Goal: Transaction & Acquisition: Purchase product/service

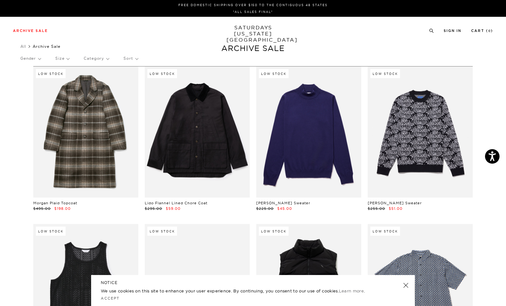
click at [35, 59] on p "Gender" at bounding box center [30, 58] width 20 height 15
click at [124, 37] on div "Archive Sale Men's Tees Shirts Shorts Swim Knitwear Pants Sweats Women's" at bounding box center [253, 30] width 506 height 27
click at [43, 58] on div "Gender Mens Unisex Women's Womens Size Category Sort" at bounding box center [252, 59] width 465 height 17
click at [41, 58] on p "Gender" at bounding box center [30, 58] width 20 height 15
click at [104, 58] on p "Category" at bounding box center [96, 58] width 25 height 15
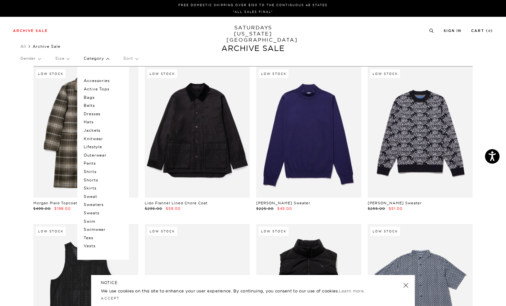
click at [89, 193] on p "Sweat" at bounding box center [103, 196] width 39 height 8
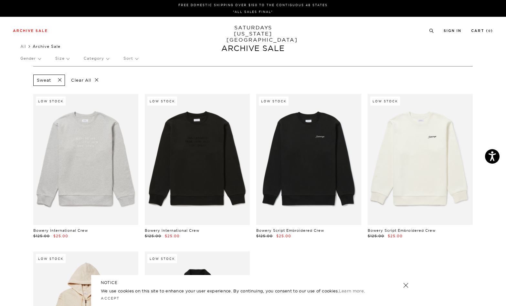
click at [59, 79] on span at bounding box center [58, 80] width 14 height 6
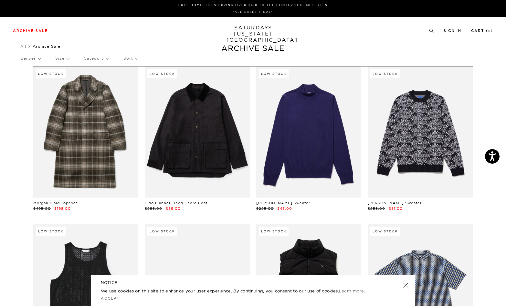
click at [101, 60] on p "Category" at bounding box center [96, 58] width 25 height 15
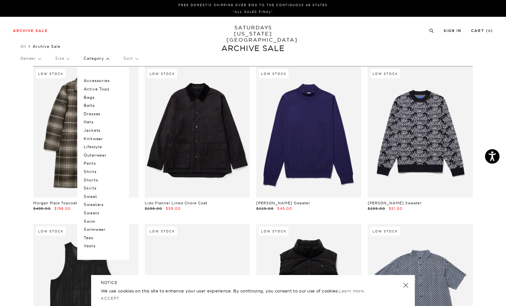
click at [100, 210] on p "Sweats" at bounding box center [103, 213] width 39 height 8
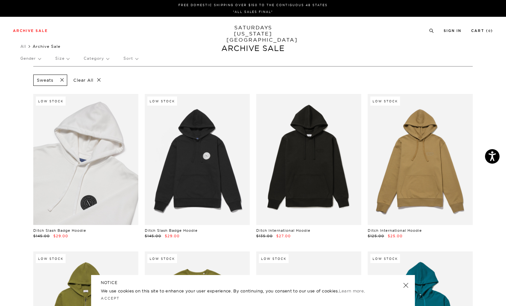
drag, startPoint x: 63, startPoint y: 79, endPoint x: 72, endPoint y: 78, distance: 9.1
click at [63, 79] on span at bounding box center [60, 80] width 14 height 6
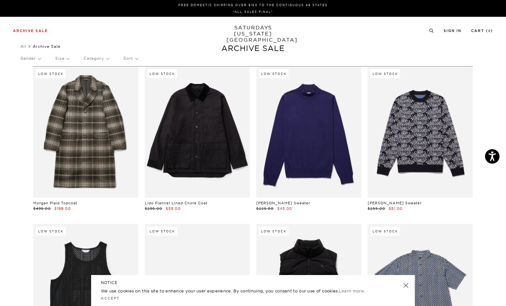
click at [109, 59] on p "Category" at bounding box center [96, 58] width 25 height 15
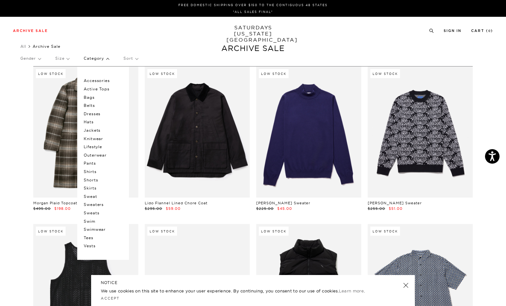
click at [100, 144] on p "Lifestyle" at bounding box center [103, 147] width 39 height 8
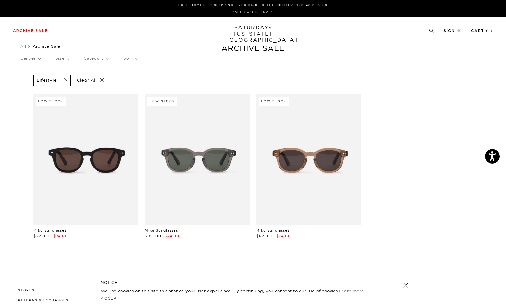
click at [63, 79] on span at bounding box center [64, 80] width 14 height 6
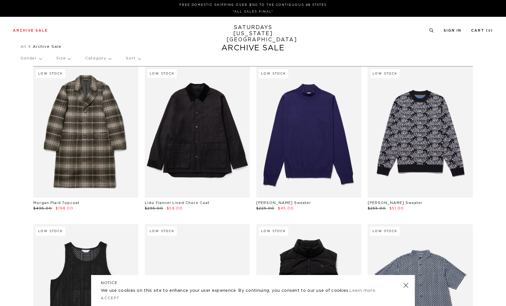
click at [110, 60] on p "Category" at bounding box center [98, 58] width 26 height 15
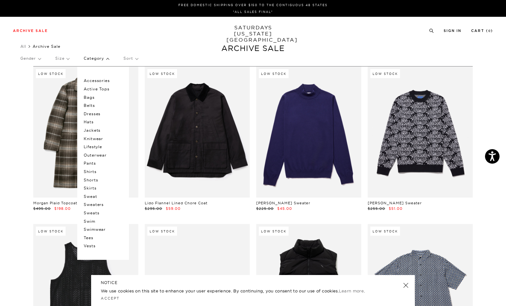
click at [93, 153] on p "Outerwear" at bounding box center [103, 155] width 39 height 8
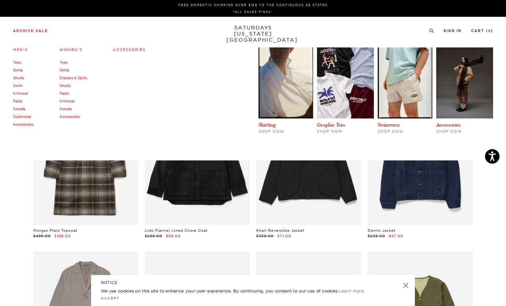
scroll to position [0, 1]
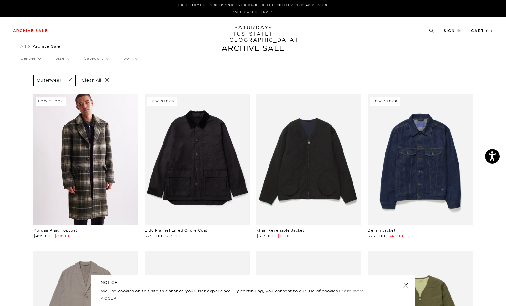
click at [69, 78] on span at bounding box center [69, 80] width 14 height 6
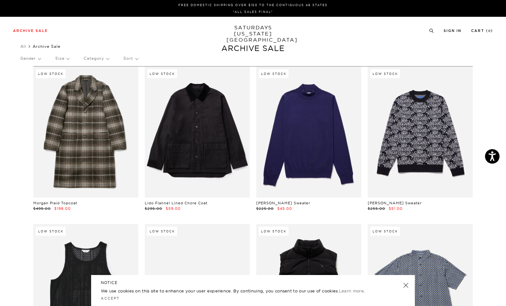
click at [97, 59] on p "Category" at bounding box center [96, 58] width 25 height 15
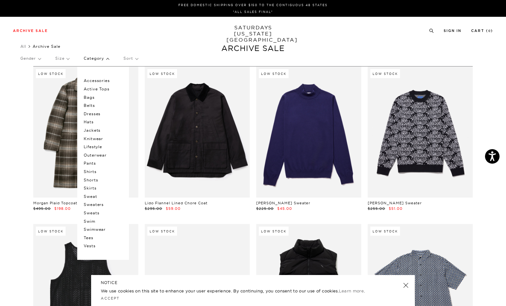
click at [96, 193] on p "Sweat" at bounding box center [103, 196] width 39 height 8
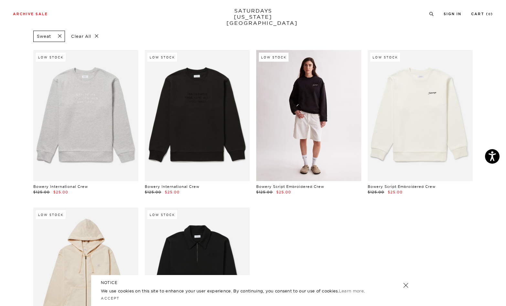
scroll to position [43, 0]
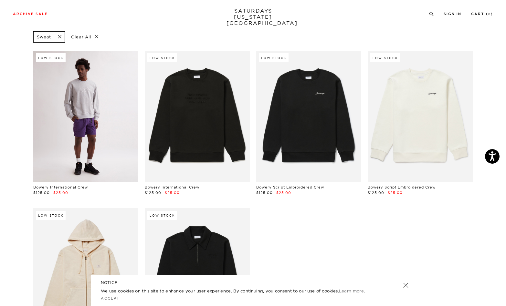
click at [93, 113] on link at bounding box center [85, 116] width 105 height 131
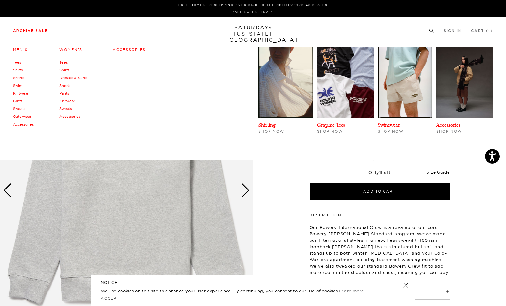
click at [28, 33] on link "Archive Sale" at bounding box center [30, 31] width 35 height 4
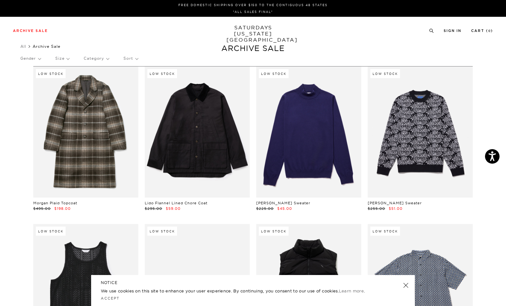
click at [102, 58] on p "Category" at bounding box center [96, 58] width 25 height 15
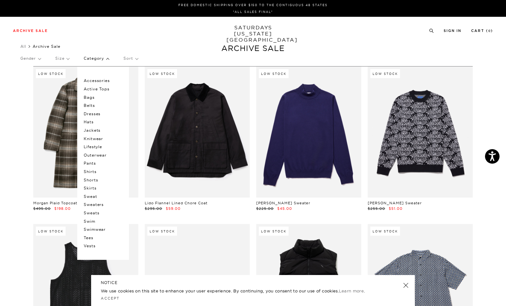
click at [92, 234] on p "Tees" at bounding box center [103, 238] width 39 height 8
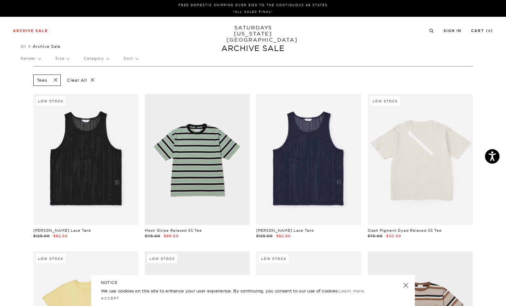
click at [56, 79] on span at bounding box center [54, 80] width 14 height 6
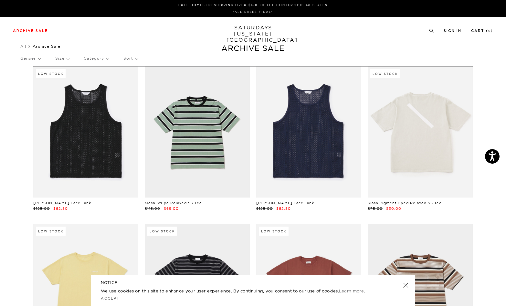
click at [101, 60] on p "Category" at bounding box center [96, 58] width 25 height 15
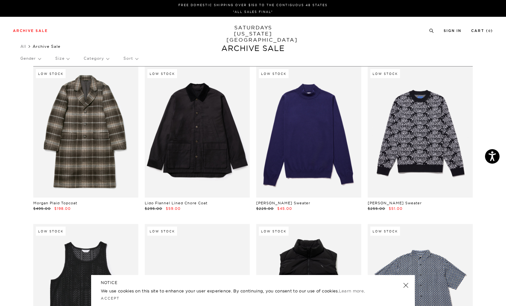
click at [102, 60] on p "Category" at bounding box center [96, 58] width 25 height 15
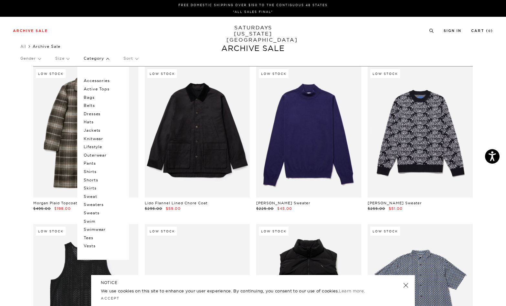
click at [101, 138] on p "Knitwear" at bounding box center [103, 139] width 39 height 8
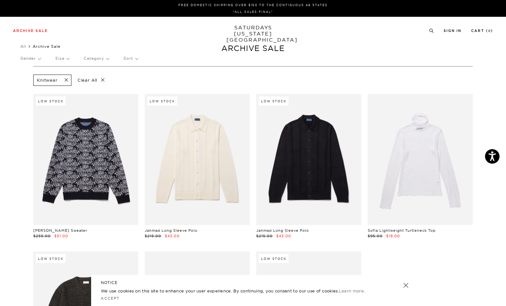
scroll to position [0, 2]
click at [98, 57] on p "Category" at bounding box center [96, 58] width 25 height 15
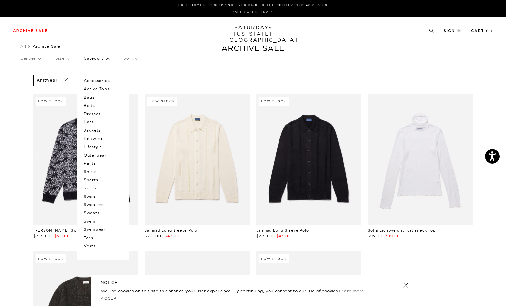
click at [98, 40] on div "Archive Sale Men's Tees Shirts Shorts Swim Knitwear Pants Sweats Women's" at bounding box center [253, 30] width 506 height 27
